Goal: Transaction & Acquisition: Purchase product/service

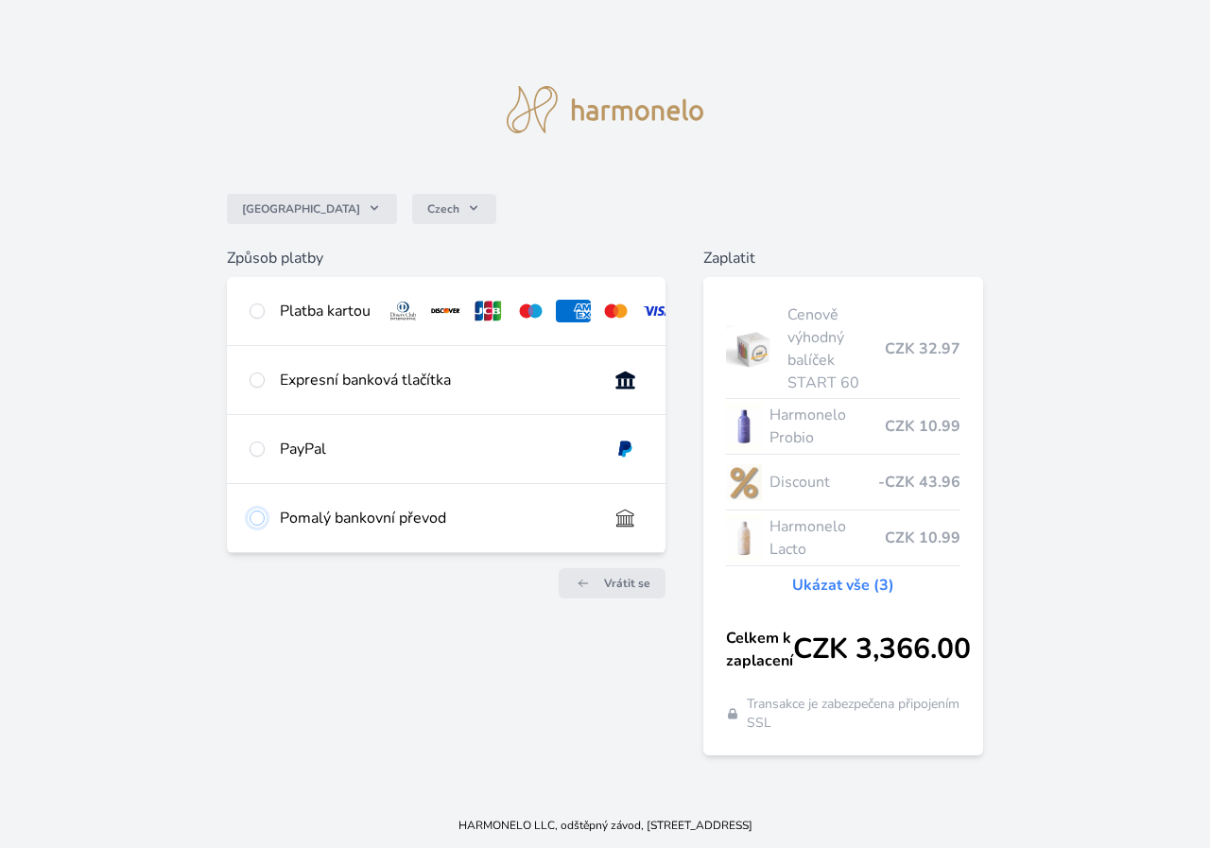
click at [260, 525] on input "radio" at bounding box center [256, 517] width 15 height 15
radio input "true"
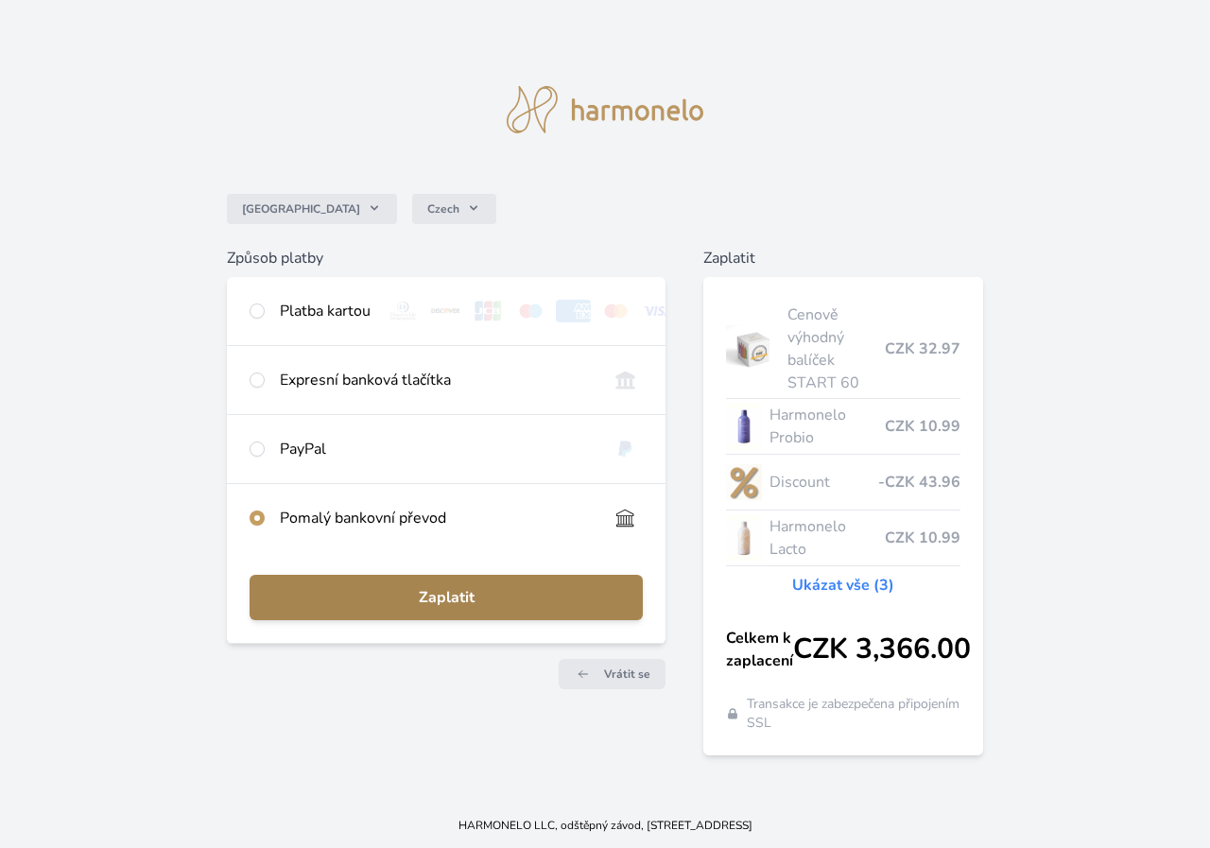
click at [560, 599] on span "Zaplatit" at bounding box center [446, 597] width 363 height 23
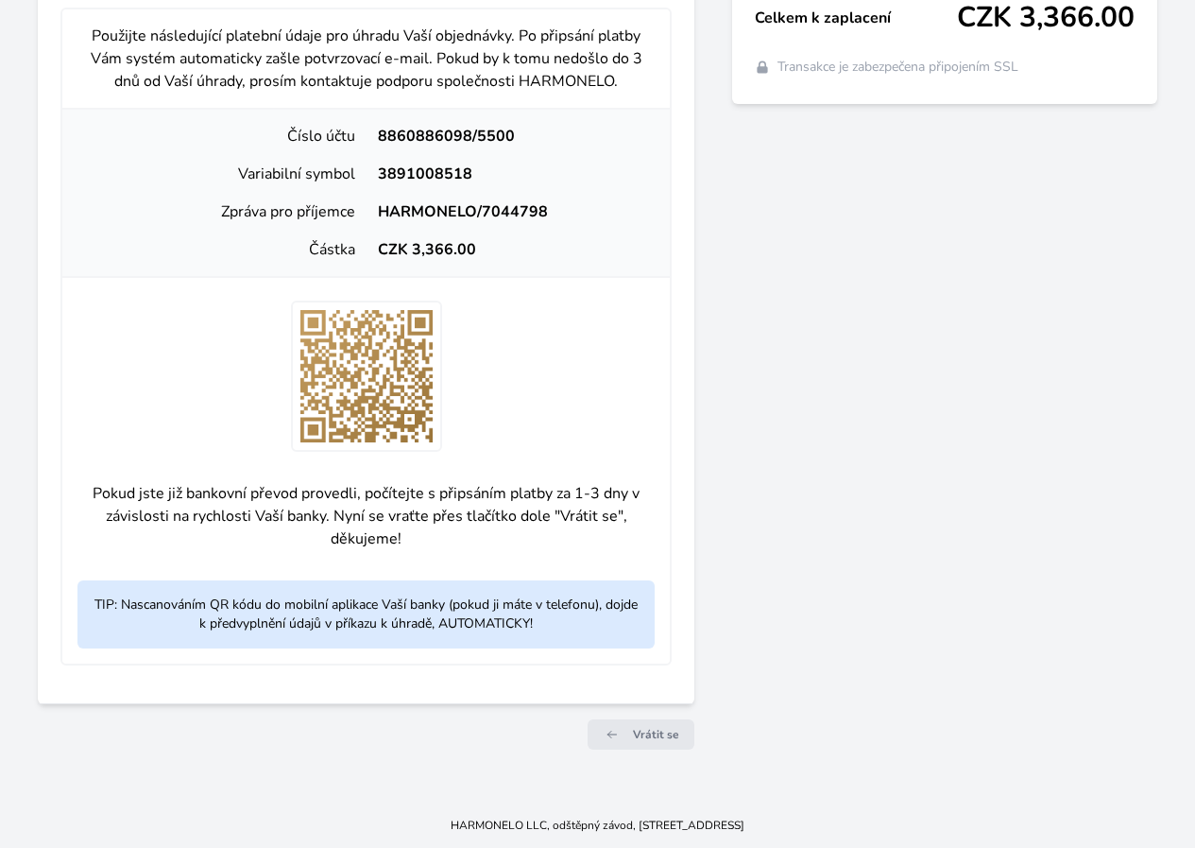
scroll to position [673, 0]
click at [633, 730] on span "Vrátit se" at bounding box center [656, 734] width 46 height 15
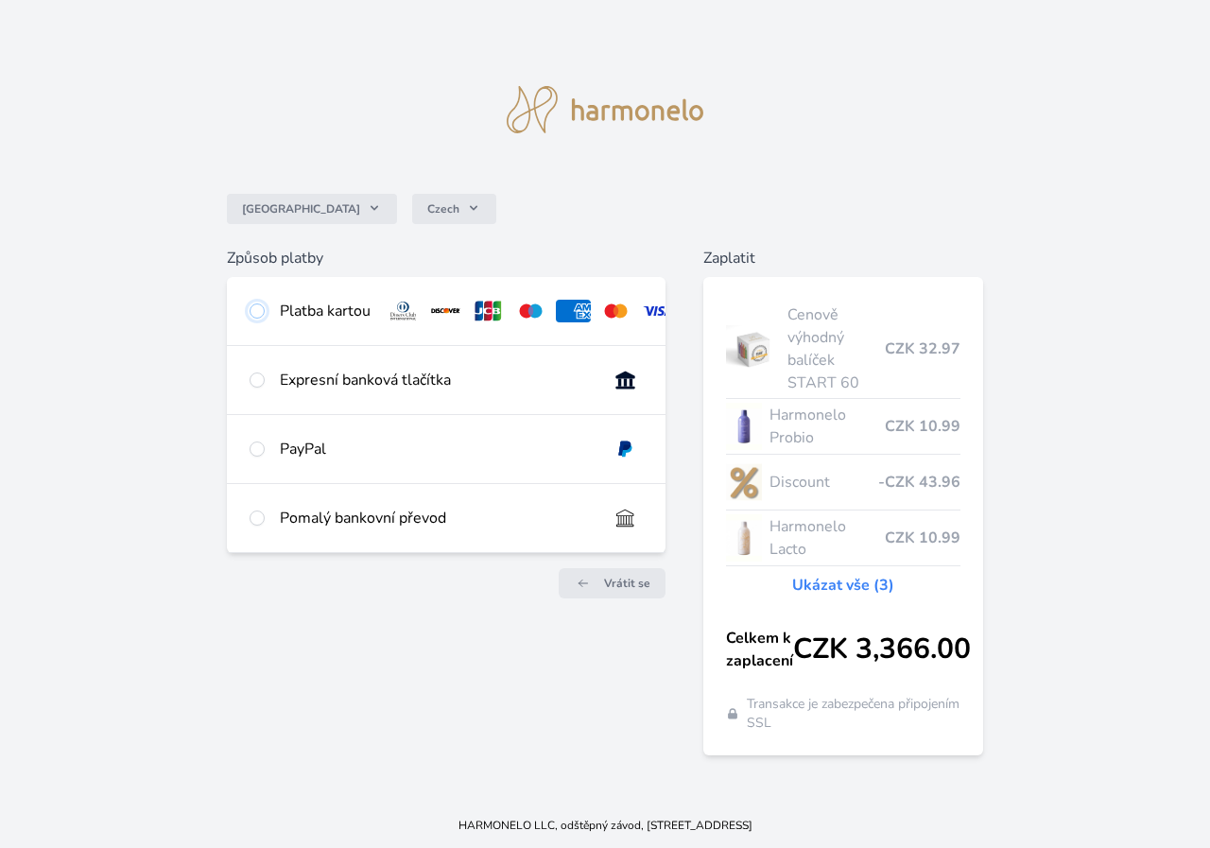
click at [257, 311] on input "radio" at bounding box center [256, 310] width 15 height 15
radio input "true"
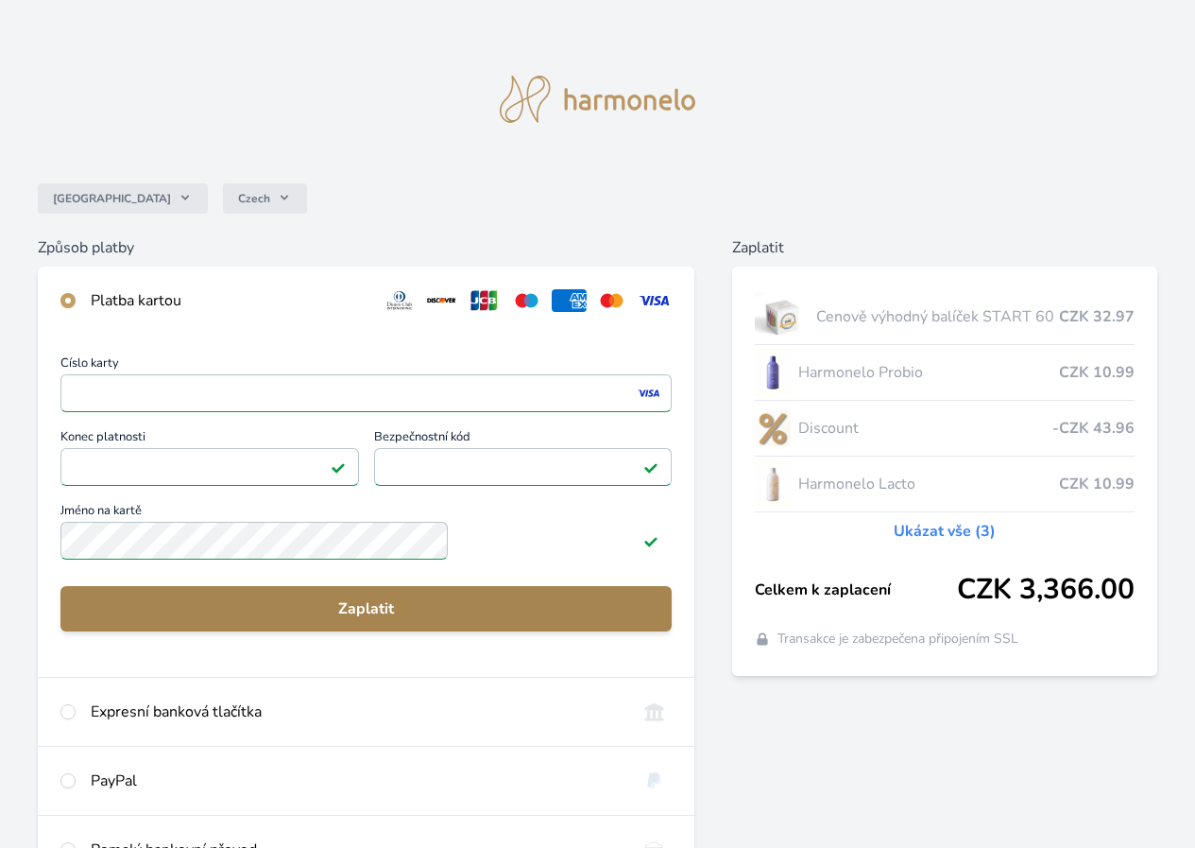
click at [406, 617] on span "Zaplatit" at bounding box center [366, 608] width 581 height 23
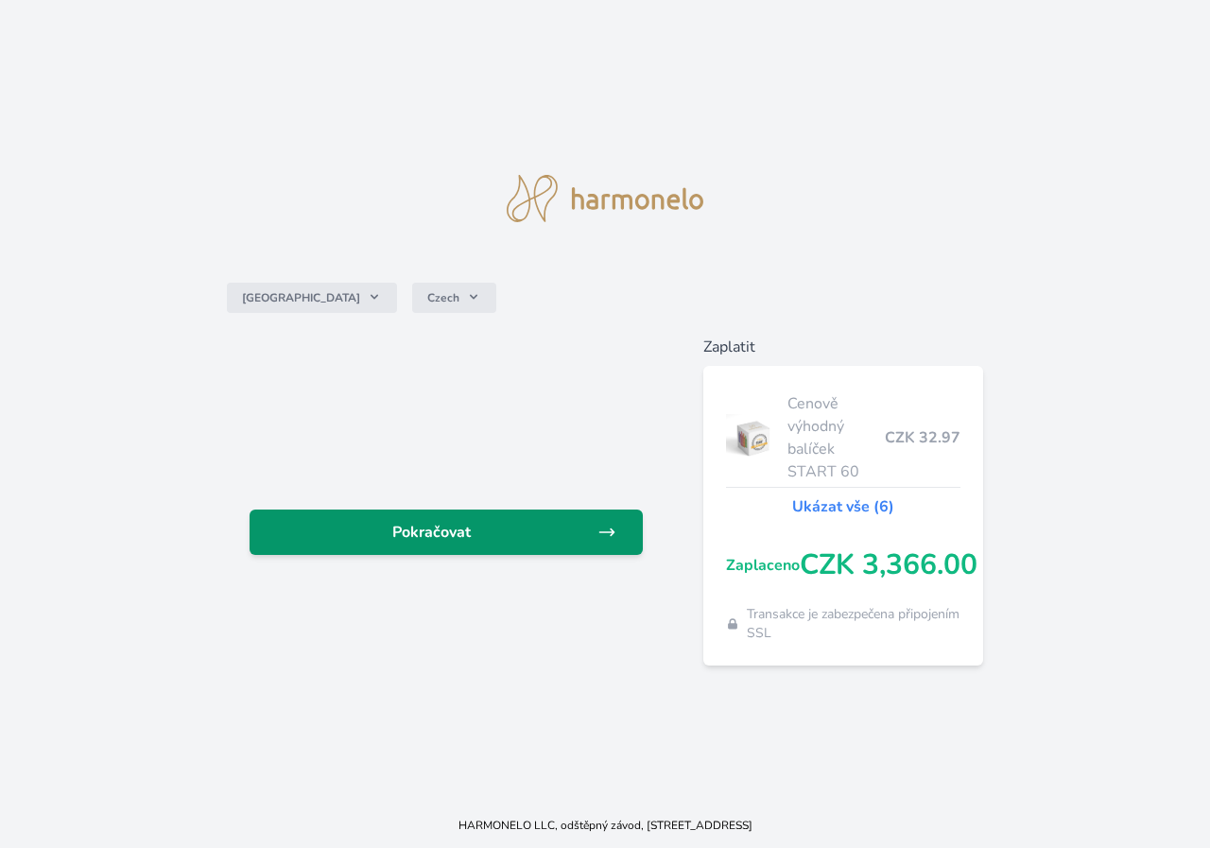
click at [497, 524] on span "Pokračovat" at bounding box center [431, 532] width 333 height 23
